Goal: Information Seeking & Learning: Learn about a topic

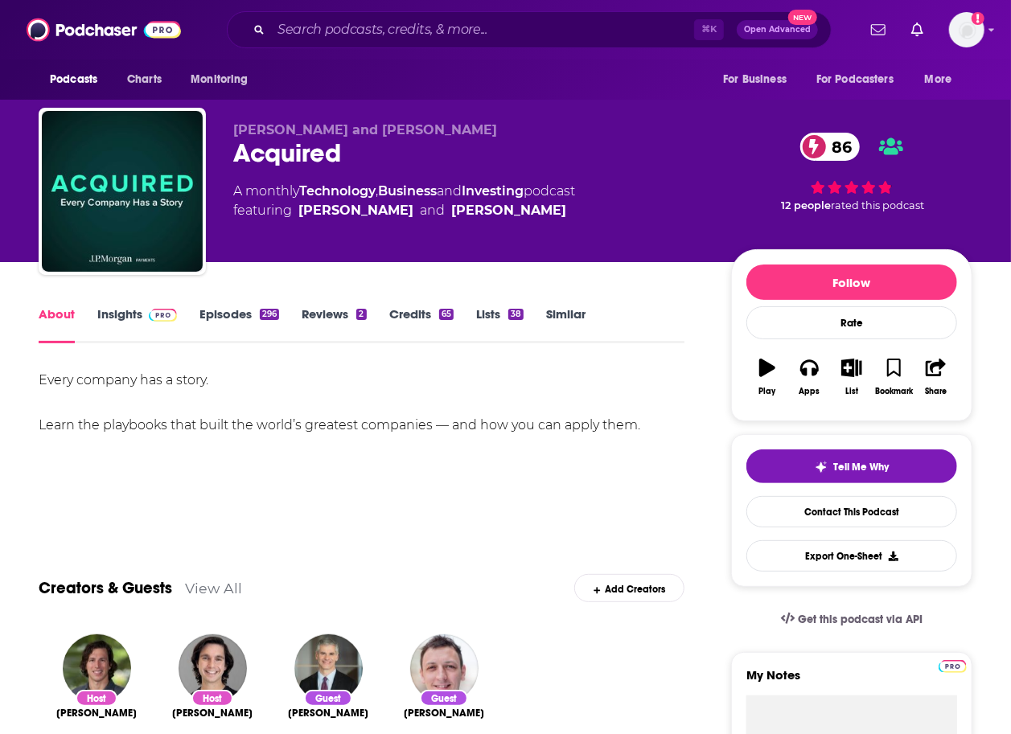
click at [158, 331] on link "Insights" at bounding box center [137, 324] width 80 height 37
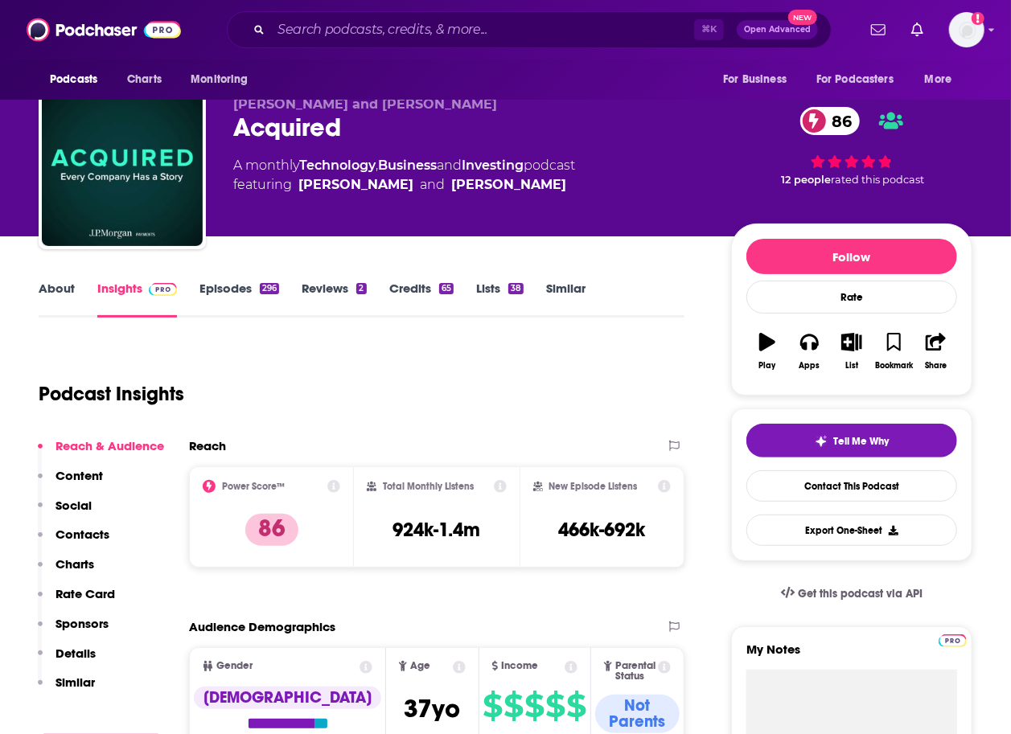
scroll to position [46, 0]
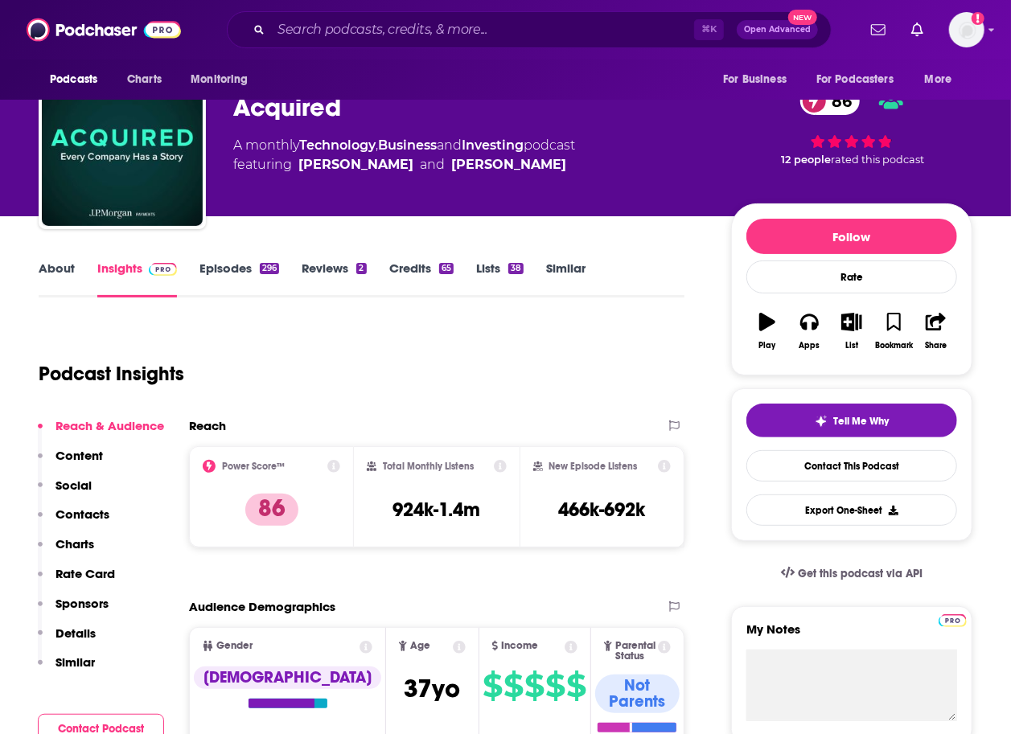
click at [211, 258] on div "About Insights Episodes 296 Reviews 2 Credits 65 Lists 38 Similar" at bounding box center [362, 277] width 646 height 39
click at [214, 268] on link "Episodes 296" at bounding box center [239, 279] width 80 height 37
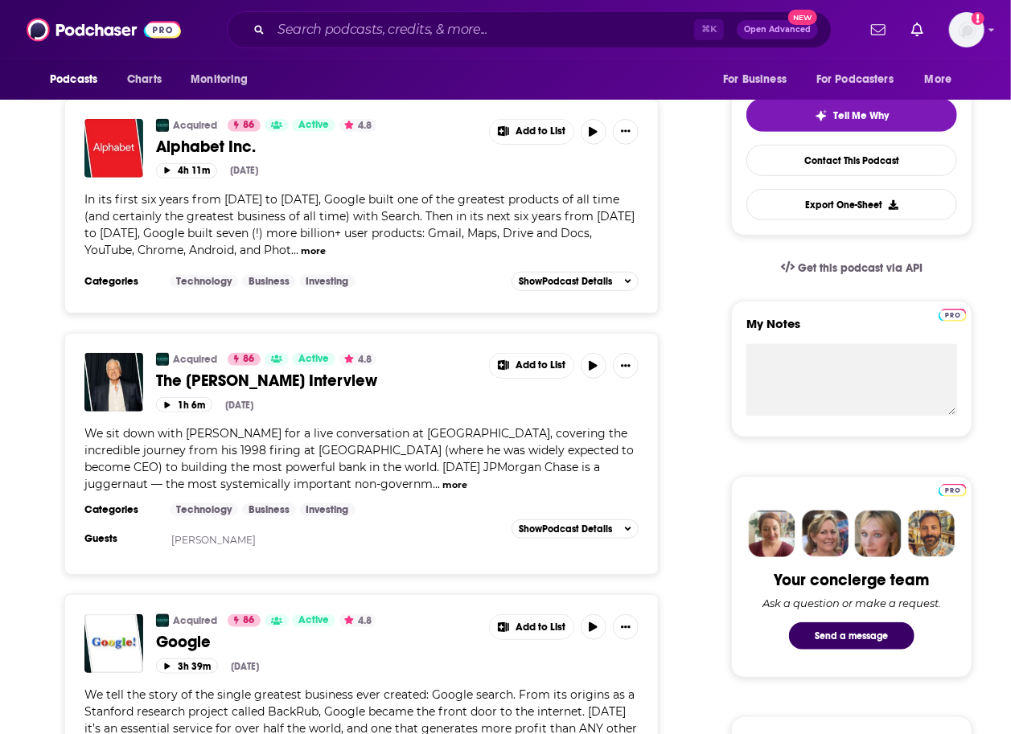
scroll to position [31, 0]
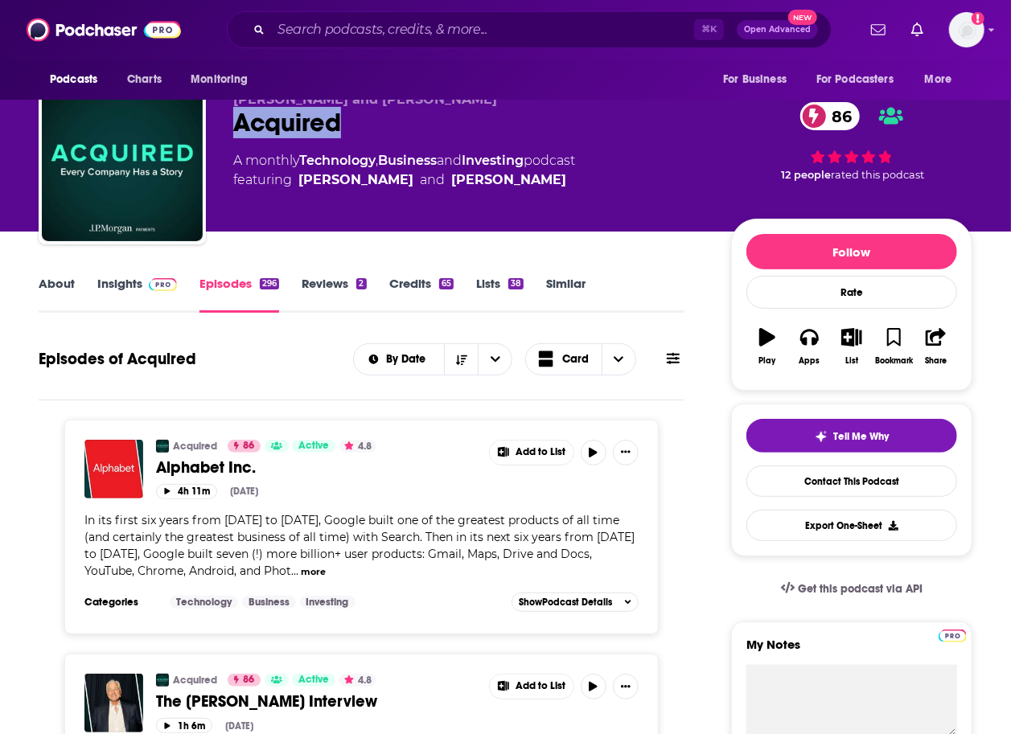
drag, startPoint x: 347, startPoint y: 125, endPoint x: 209, endPoint y: 122, distance: 137.6
click at [209, 122] on div "[PERSON_NAME] and [PERSON_NAME] Acquired 86 A monthly Technology , Business and…" at bounding box center [506, 164] width 934 height 174
copy h2 "Acquired"
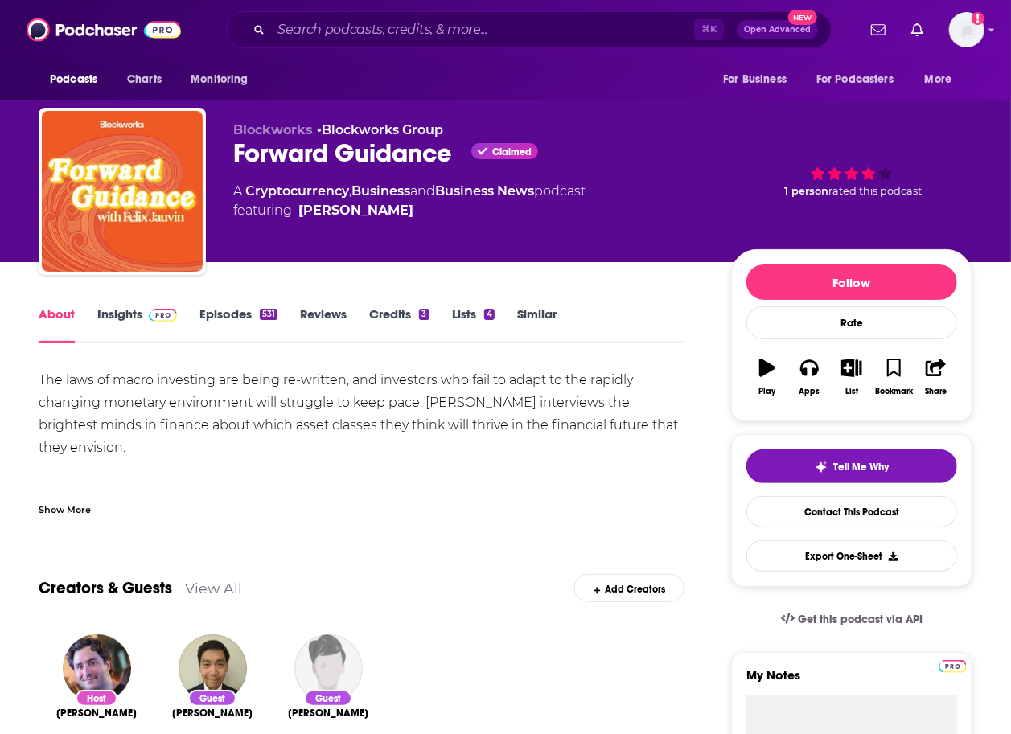
click at [139, 322] on link "Insights" at bounding box center [137, 324] width 80 height 37
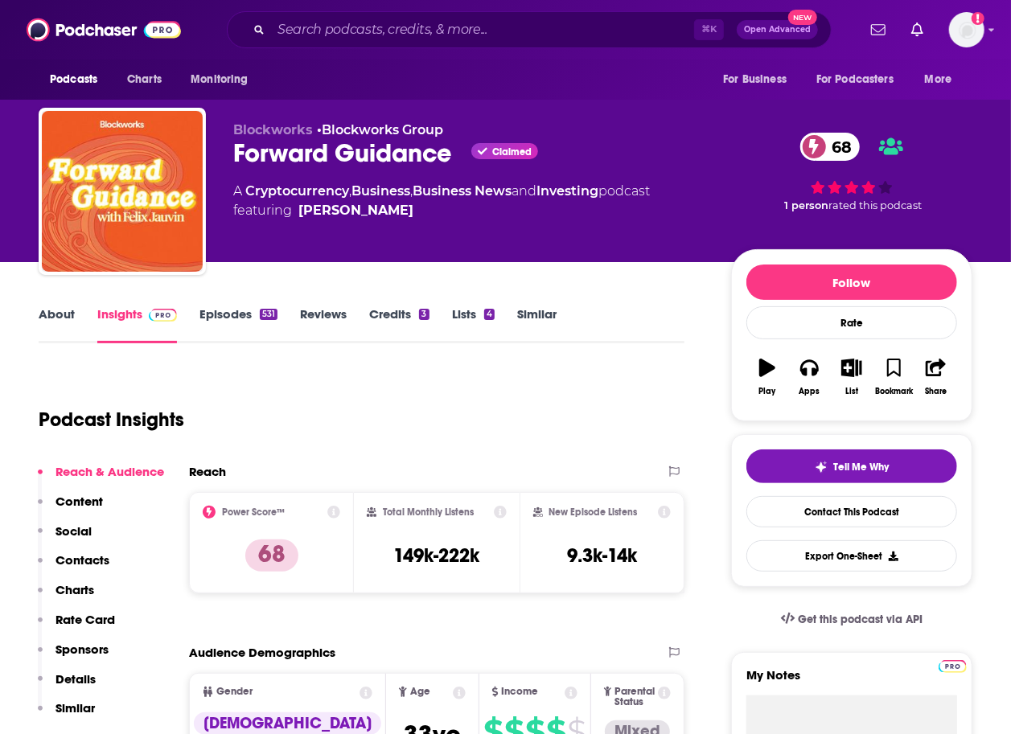
scroll to position [10, 0]
